Goal: Task Accomplishment & Management: Complete application form

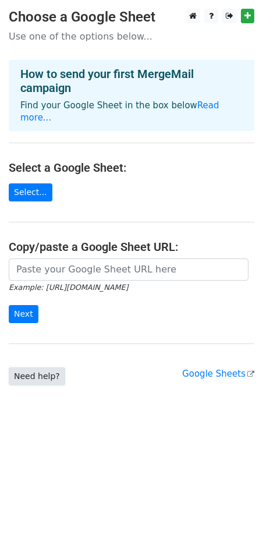
click at [31, 368] on link "Need help?" at bounding box center [37, 377] width 57 height 18
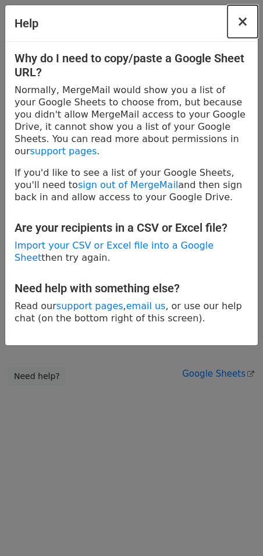
click at [241, 27] on span "×" at bounding box center [243, 21] width 12 height 16
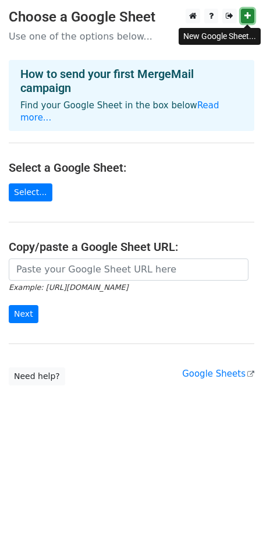
click at [249, 17] on icon at bounding box center [248, 16] width 6 height 8
click at [245, 17] on icon at bounding box center [248, 16] width 6 height 8
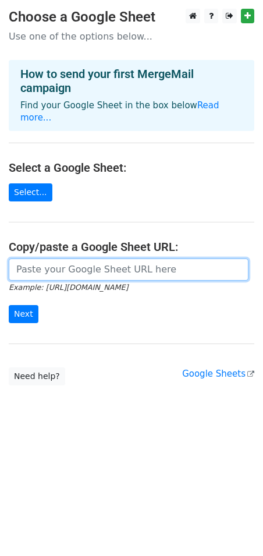
click at [53, 259] on input "url" at bounding box center [129, 270] width 240 height 22
paste input "https://docs.google.com/spreadsheets/d/1KI4zRq4EmkhWLWL2oiO824jNzZWWAnDiqBNU2eS…"
type input "https://docs.google.com/spreadsheets/d/1KI4zRq4EmkhWLWL2oiO824jNzZWWAnDiqBNU2eS…"
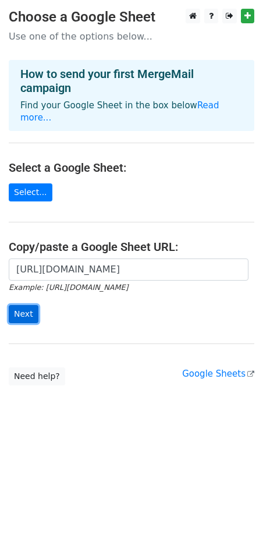
click at [23, 308] on input "Next" at bounding box center [24, 314] width 30 height 18
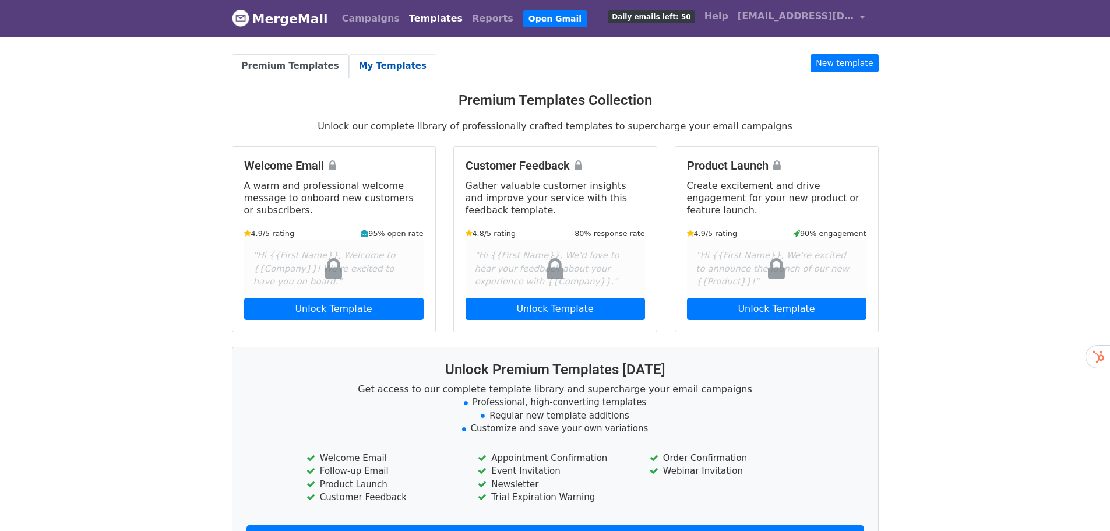
click at [366, 64] on link "My Templates" at bounding box center [392, 66] width 87 height 24
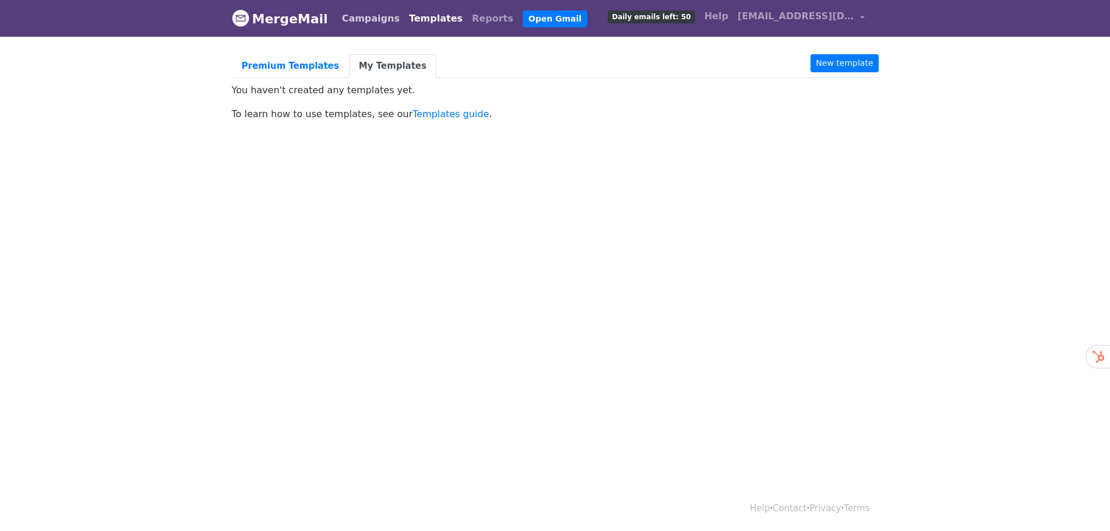
click at [372, 16] on link "Campaigns" at bounding box center [370, 18] width 67 height 23
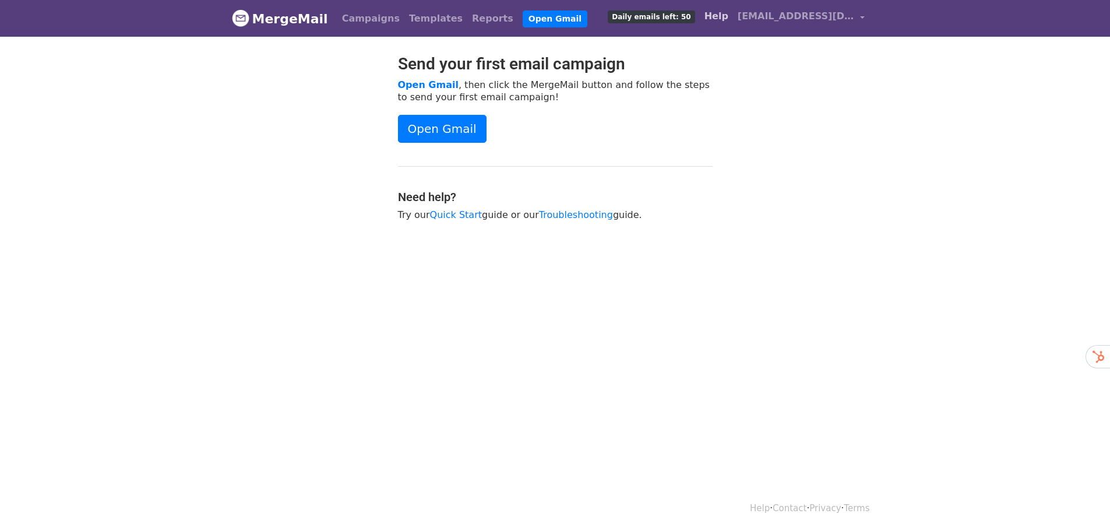
click at [730, 14] on link "Help" at bounding box center [716, 16] width 33 height 23
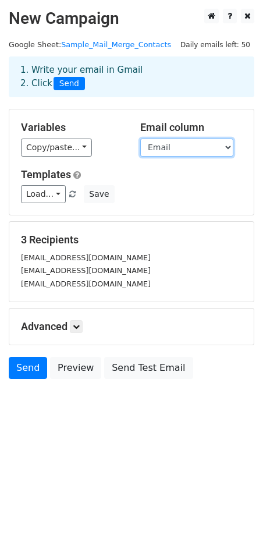
click at [177, 146] on select "First Name Last Name Email" at bounding box center [186, 148] width 93 height 18
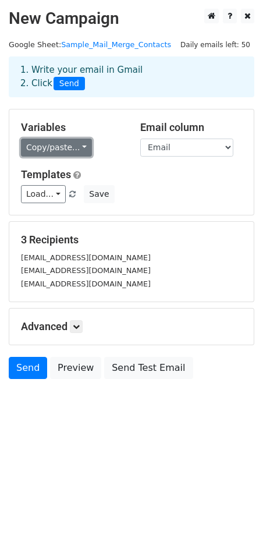
click at [66, 150] on link "Copy/paste..." at bounding box center [56, 148] width 71 height 18
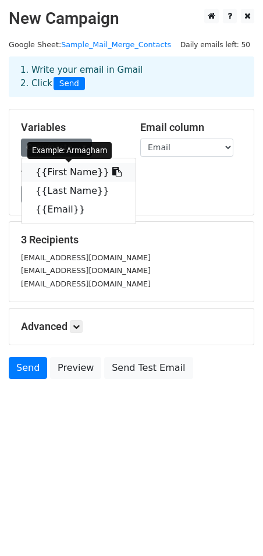
click at [63, 173] on link "{{First Name}}" at bounding box center [79, 172] width 114 height 19
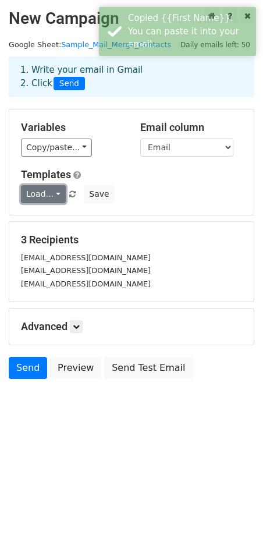
click at [50, 197] on link "Load..." at bounding box center [43, 194] width 45 height 18
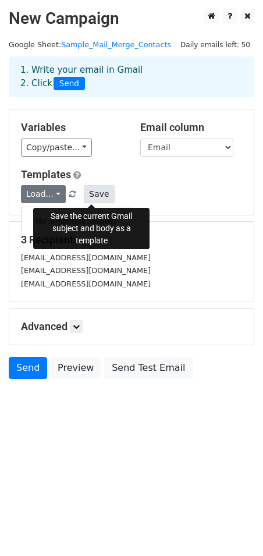
click at [90, 193] on button "Save" at bounding box center [99, 194] width 30 height 18
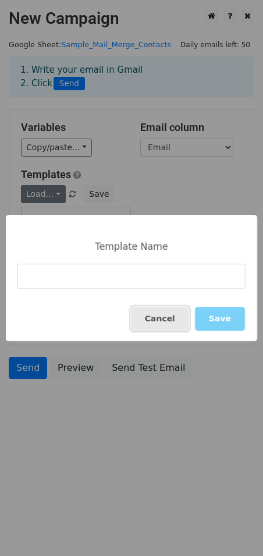
click at [170, 316] on button "Cancel" at bounding box center [160, 319] width 58 height 24
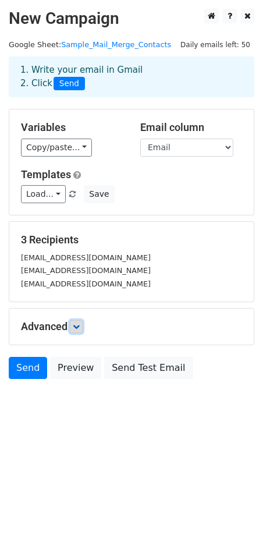
click at [83, 325] on link at bounding box center [76, 326] width 13 height 13
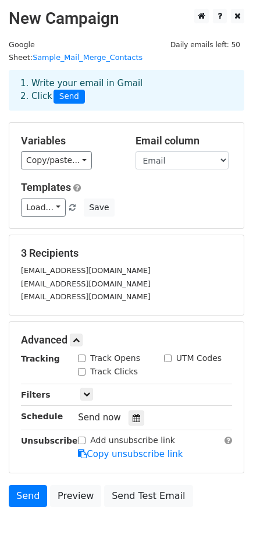
click at [82, 355] on input "Track Opens" at bounding box center [82, 359] width 8 height 8
checkbox input "true"
click at [82, 368] on input "Track Clicks" at bounding box center [82, 372] width 8 height 8
checkbox input "true"
click at [90, 391] on icon at bounding box center [86, 394] width 7 height 7
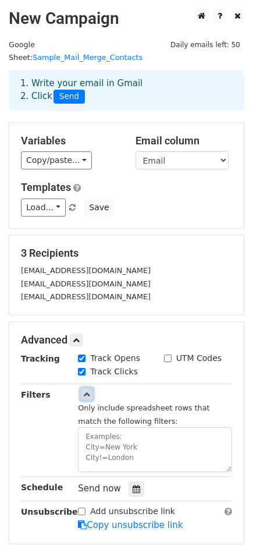
click at [90, 391] on icon at bounding box center [86, 394] width 7 height 7
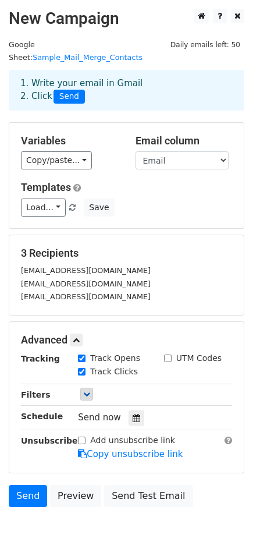
click at [82, 437] on input "Add unsubscribe link" at bounding box center [82, 441] width 8 height 8
checkbox input "true"
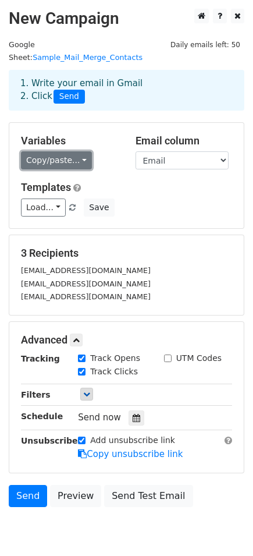
click at [68, 151] on link "Copy/paste..." at bounding box center [56, 160] width 71 height 18
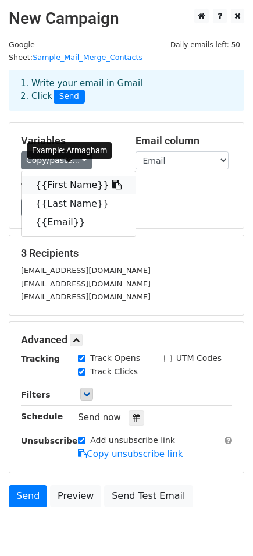
click at [64, 176] on link "{{First Name}}" at bounding box center [79, 185] width 114 height 19
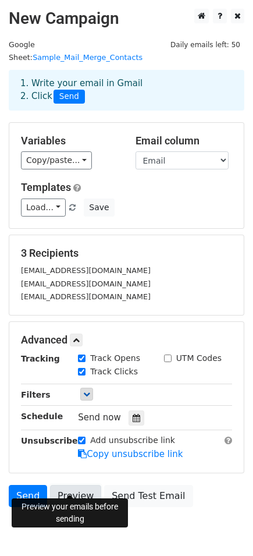
click at [72, 487] on link "Preview" at bounding box center [75, 496] width 51 height 22
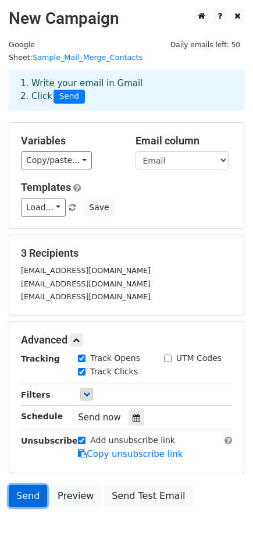
click at [22, 485] on link "Send" at bounding box center [28, 496] width 38 height 22
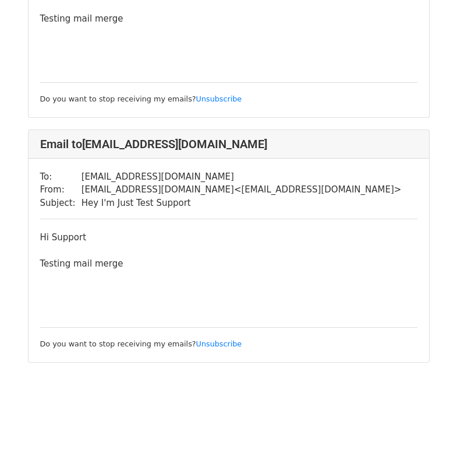
scroll to position [445, 0]
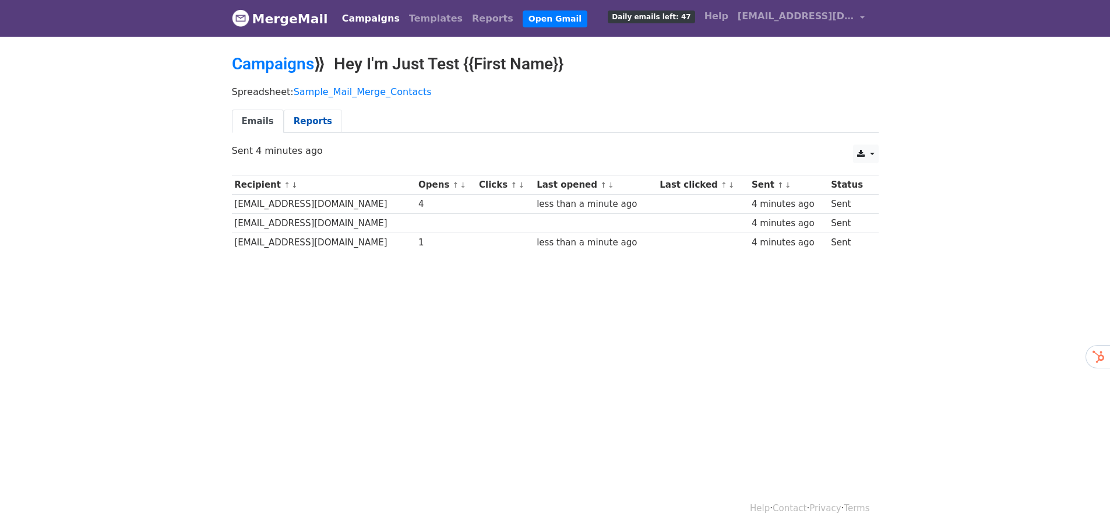
click at [308, 125] on link "Reports" at bounding box center [313, 122] width 58 height 24
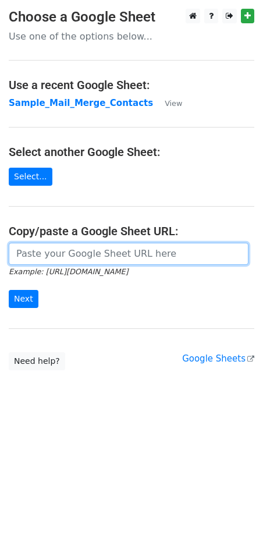
click at [56, 254] on input "url" at bounding box center [129, 254] width 240 height 22
paste input "{{First Name}}"
type input "{{First Name}}"
paste input "[URL][DOMAIN_NAME]"
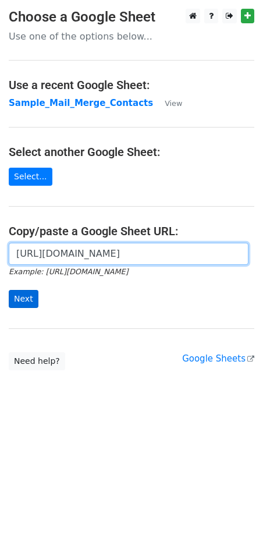
type input "[URL][DOMAIN_NAME]"
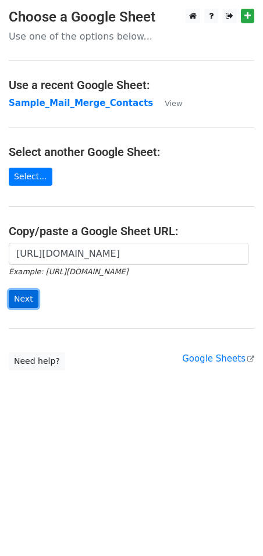
scroll to position [0, 0]
click at [22, 302] on input "Next" at bounding box center [24, 299] width 30 height 18
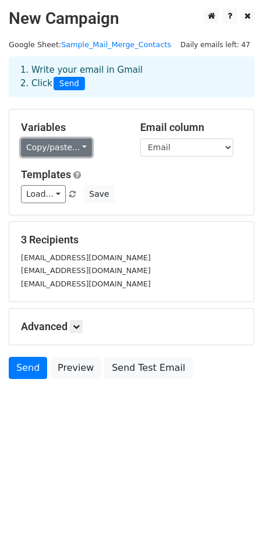
click at [69, 151] on link "Copy/paste..." at bounding box center [56, 148] width 71 height 18
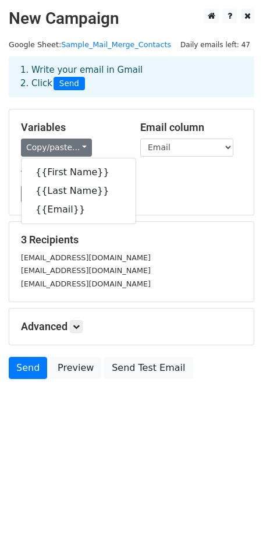
click at [178, 192] on div "Load... No templates saved Save" at bounding box center [131, 194] width 239 height 18
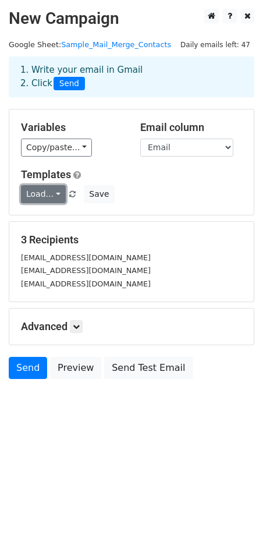
click at [47, 192] on link "Load..." at bounding box center [43, 194] width 45 height 18
click at [185, 188] on div "Load... No templates saved Save" at bounding box center [131, 194] width 239 height 18
click at [79, 329] on icon at bounding box center [76, 326] width 7 height 7
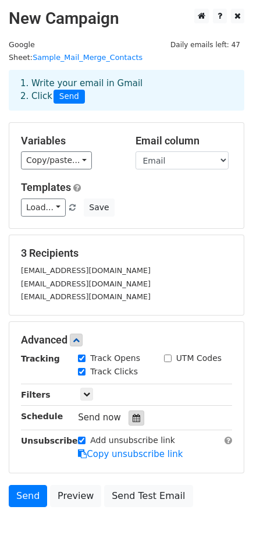
click at [133, 414] on icon at bounding box center [137, 418] width 8 height 8
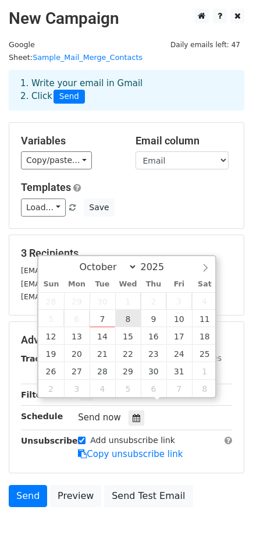
type input "[DATE] 12:00"
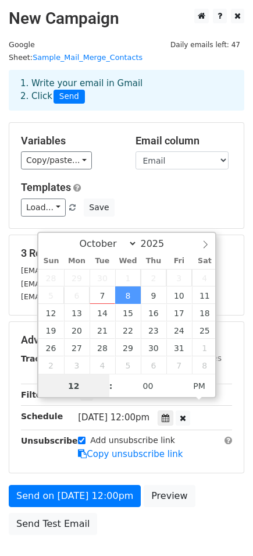
scroll to position [1, 0]
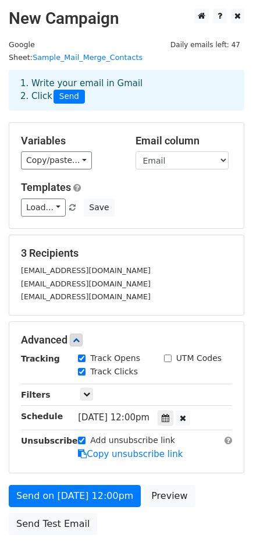
click at [168, 355] on input "UTM Codes" at bounding box center [168, 359] width 8 height 8
checkbox input "true"
click at [87, 391] on icon at bounding box center [86, 394] width 7 height 7
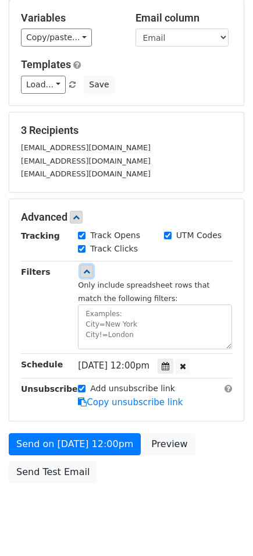
scroll to position [136, 0]
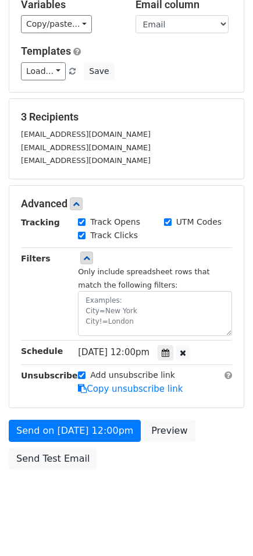
click at [80, 372] on input "Add unsubscribe link" at bounding box center [82, 376] width 8 height 8
checkbox input "false"
click at [117, 384] on link "Copy unsubscribe link" at bounding box center [130, 389] width 105 height 10
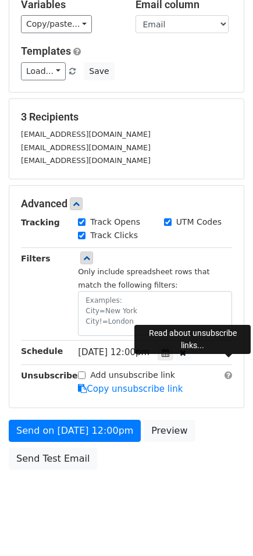
click at [227, 371] on span at bounding box center [229, 375] width 8 height 9
